Goal: Task Accomplishment & Management: Use online tool/utility

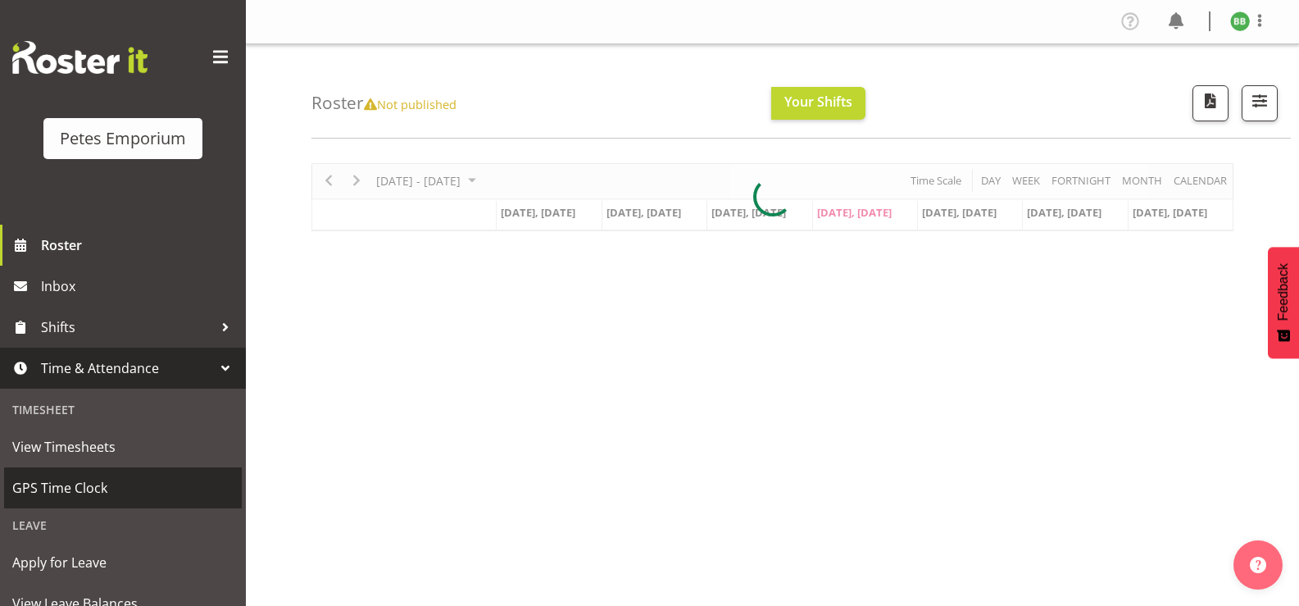
click at [129, 487] on span "GPS Time Clock" at bounding box center [122, 487] width 221 height 25
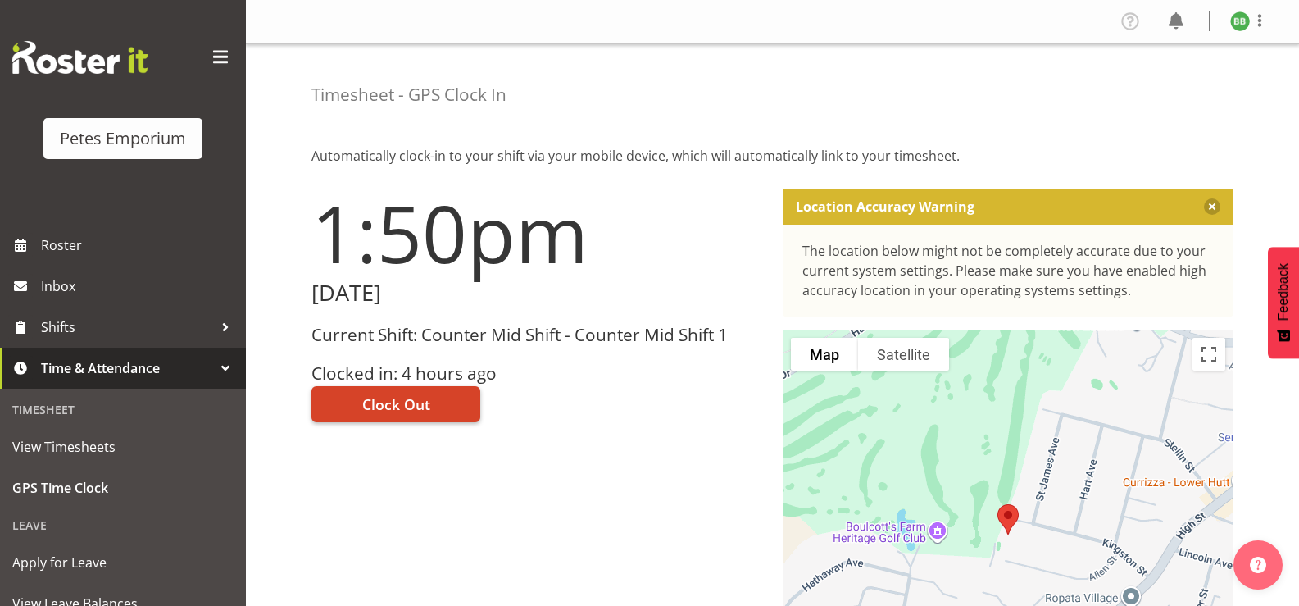
click at [408, 401] on span "Clock Out" at bounding box center [396, 403] width 68 height 21
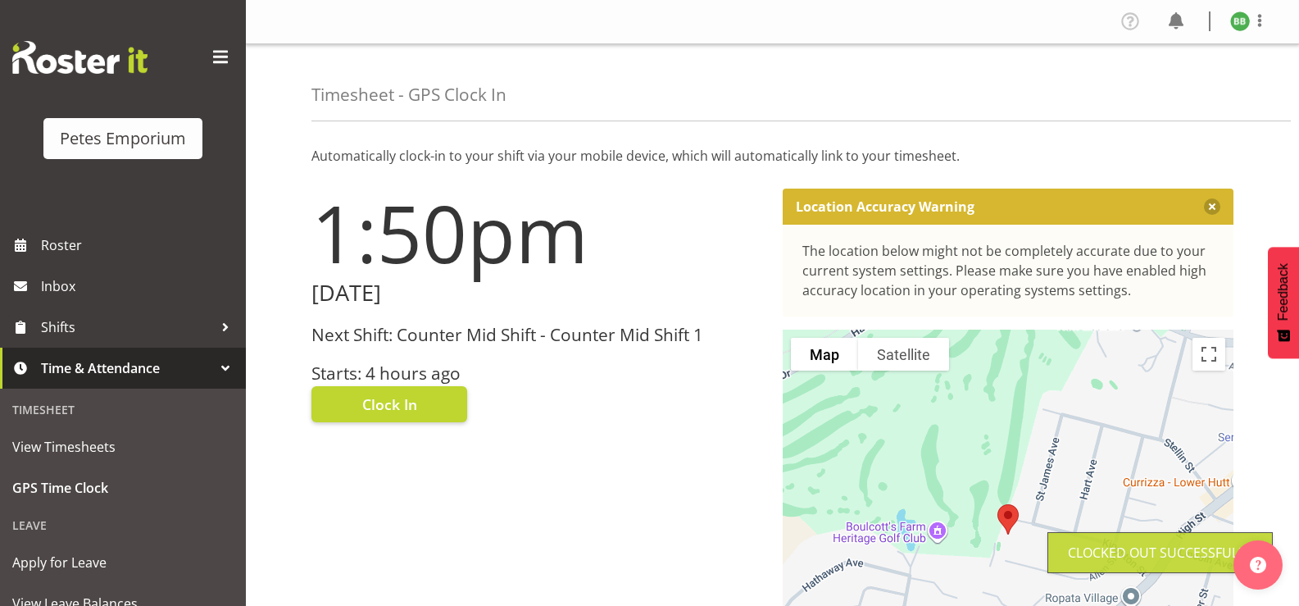
click at [1237, 29] on img at bounding box center [1240, 21] width 20 height 20
click at [1172, 95] on link "Log Out" at bounding box center [1190, 86] width 157 height 30
